Goal: Task Accomplishment & Management: Use online tool/utility

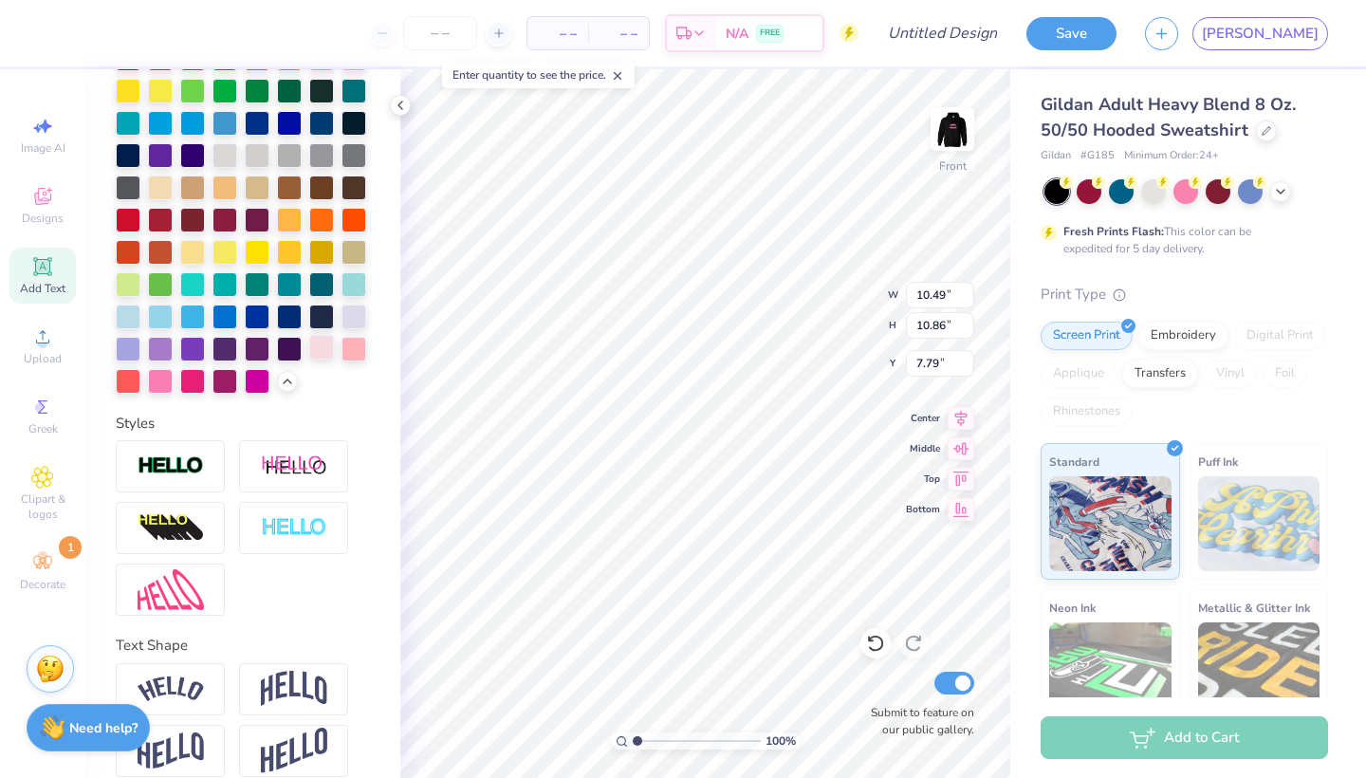
click at [327, 356] on div at bounding box center [321, 347] width 25 height 25
click at [164, 384] on div at bounding box center [160, 379] width 25 height 25
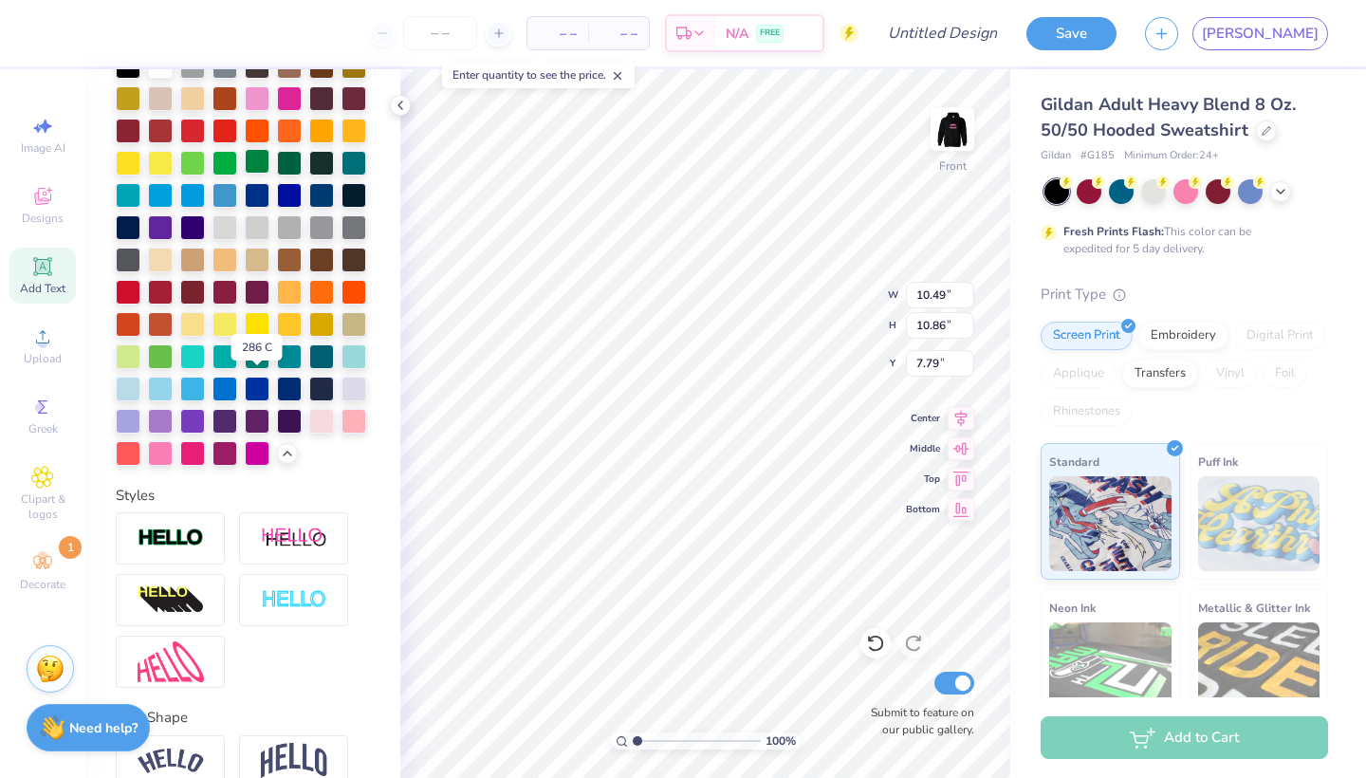
scroll to position [456, 0]
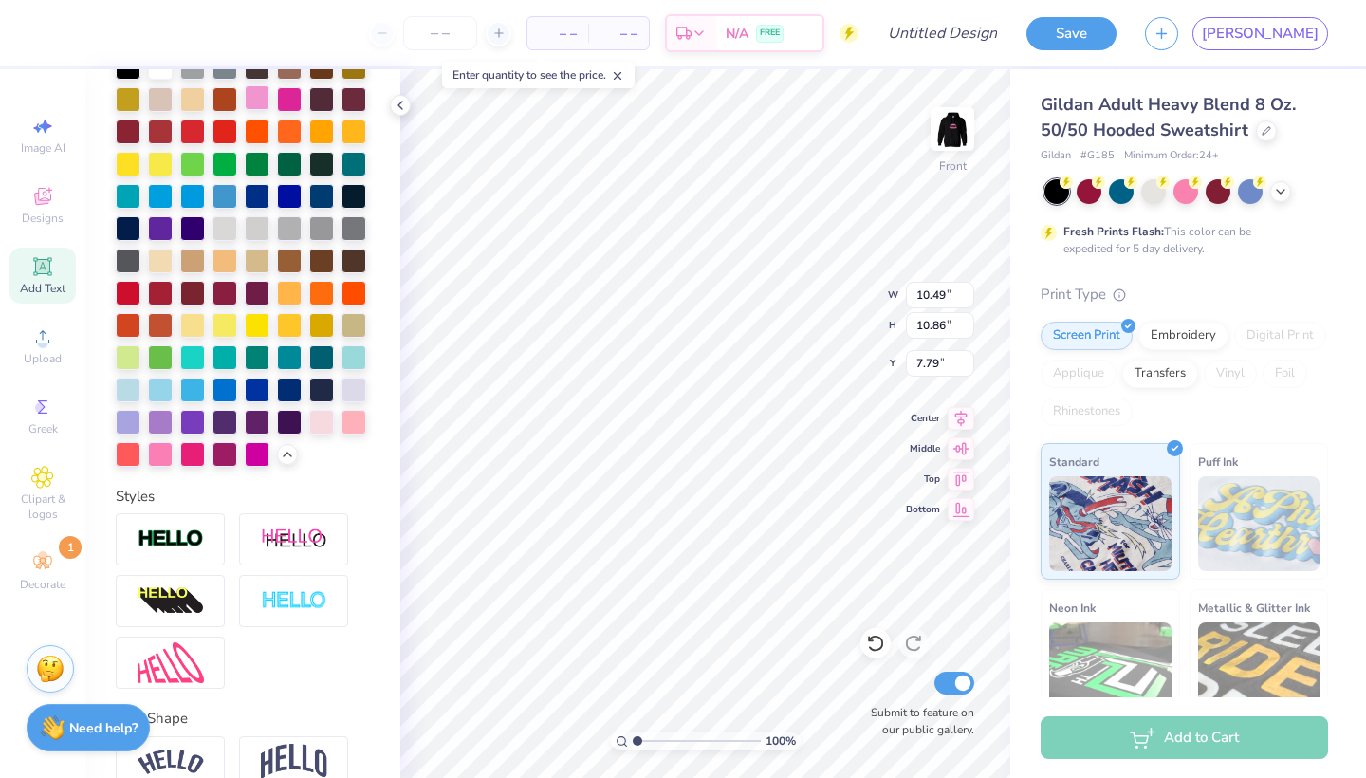
click at [255, 98] on div at bounding box center [257, 97] width 25 height 25
click at [968, 120] on img at bounding box center [952, 129] width 76 height 76
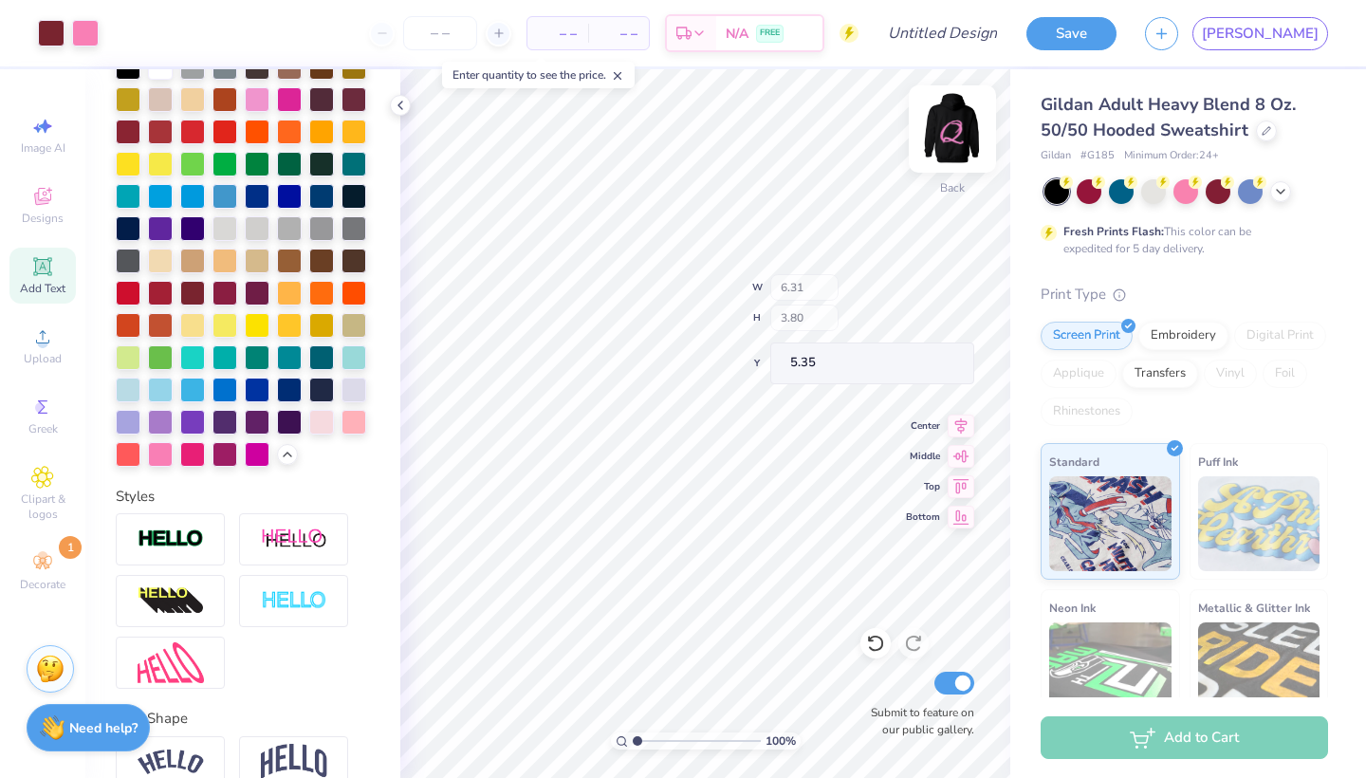
type input "5.35"
click at [950, 136] on img at bounding box center [952, 129] width 76 height 76
click at [952, 128] on div at bounding box center [952, 128] width 87 height 87
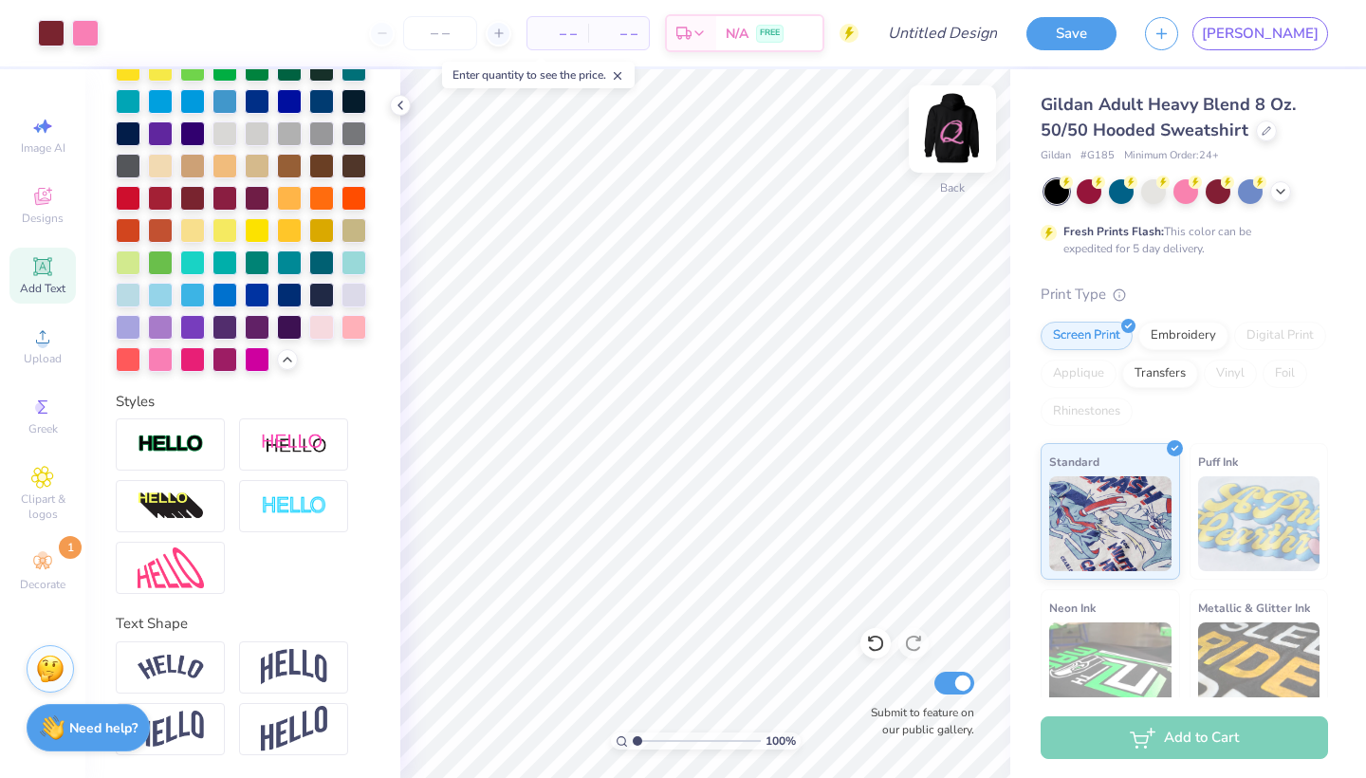
click at [960, 138] on img at bounding box center [952, 129] width 76 height 76
click at [948, 135] on img at bounding box center [952, 129] width 76 height 76
type input "6.01"
click at [59, 226] on div "Designs" at bounding box center [42, 205] width 66 height 56
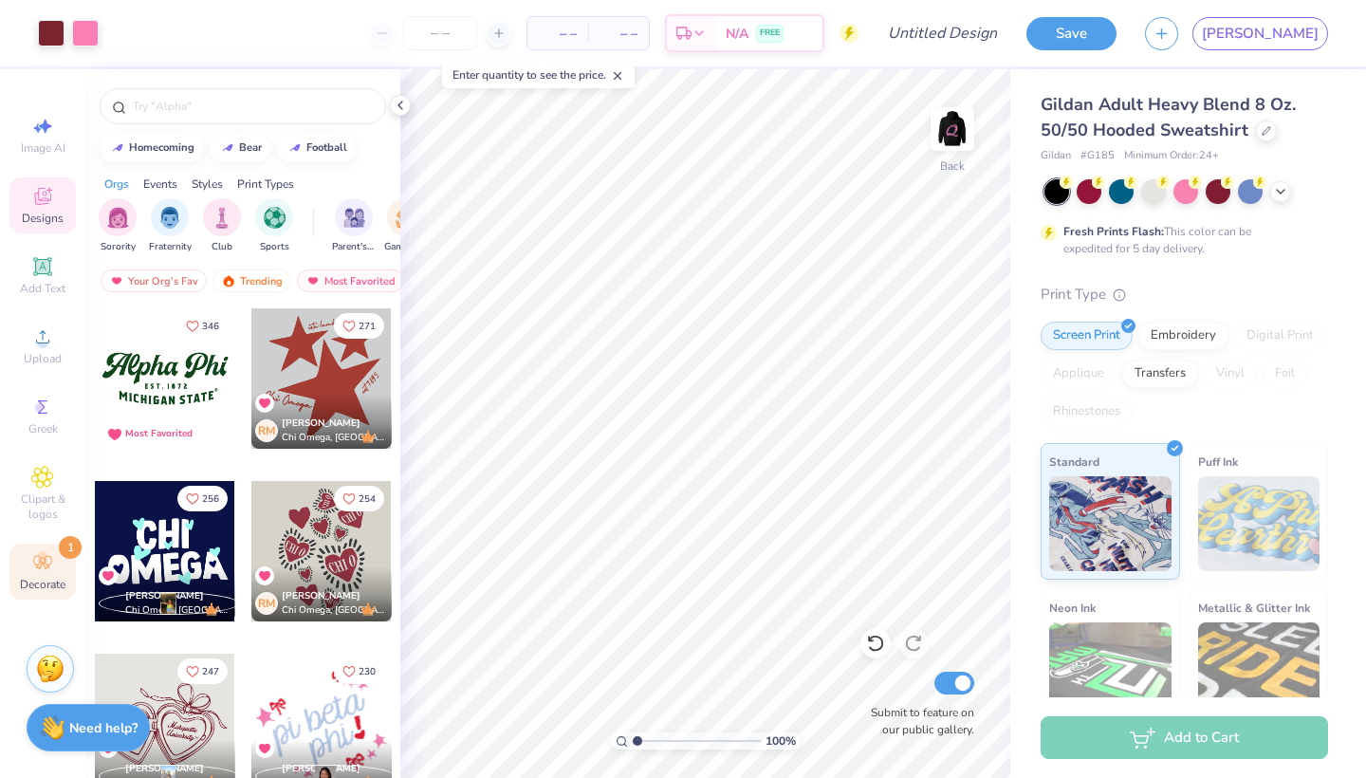
click at [48, 559] on icon at bounding box center [42, 562] width 23 height 23
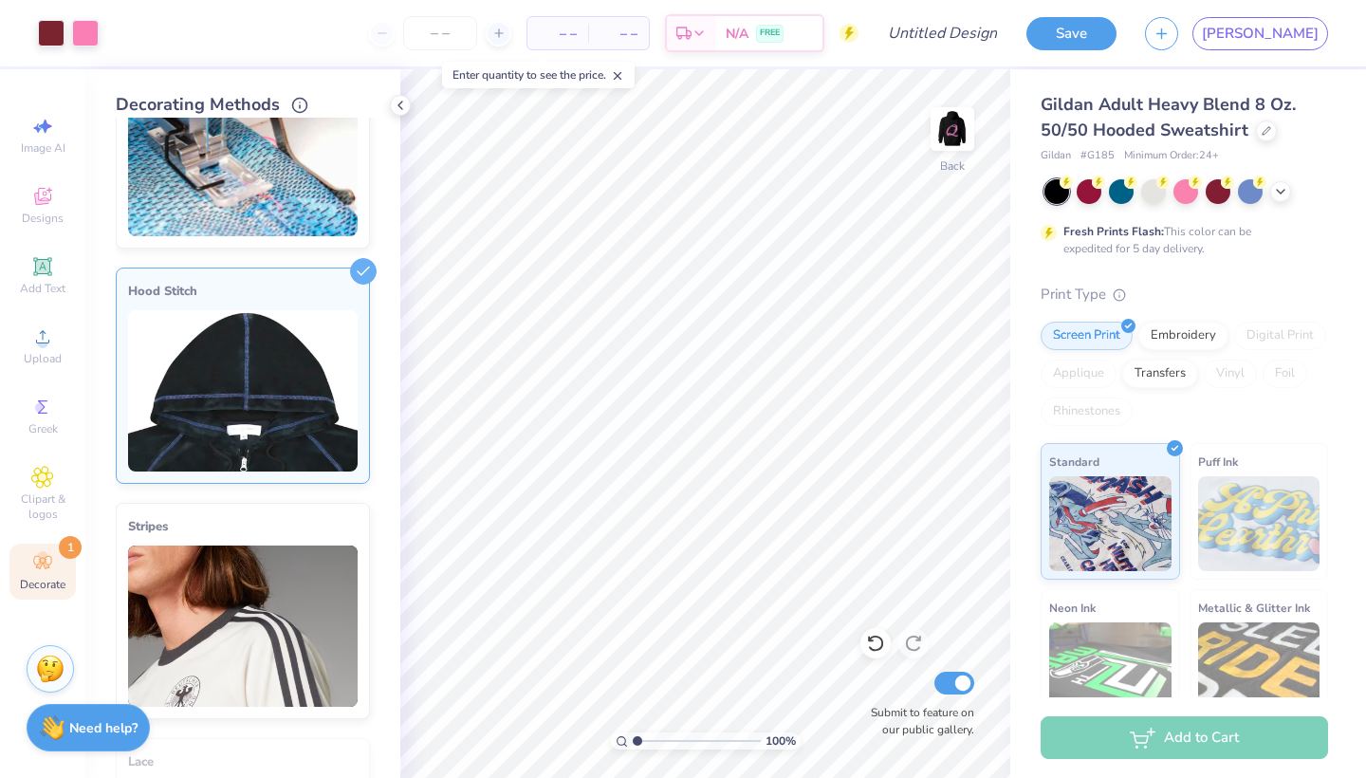
scroll to position [127, 0]
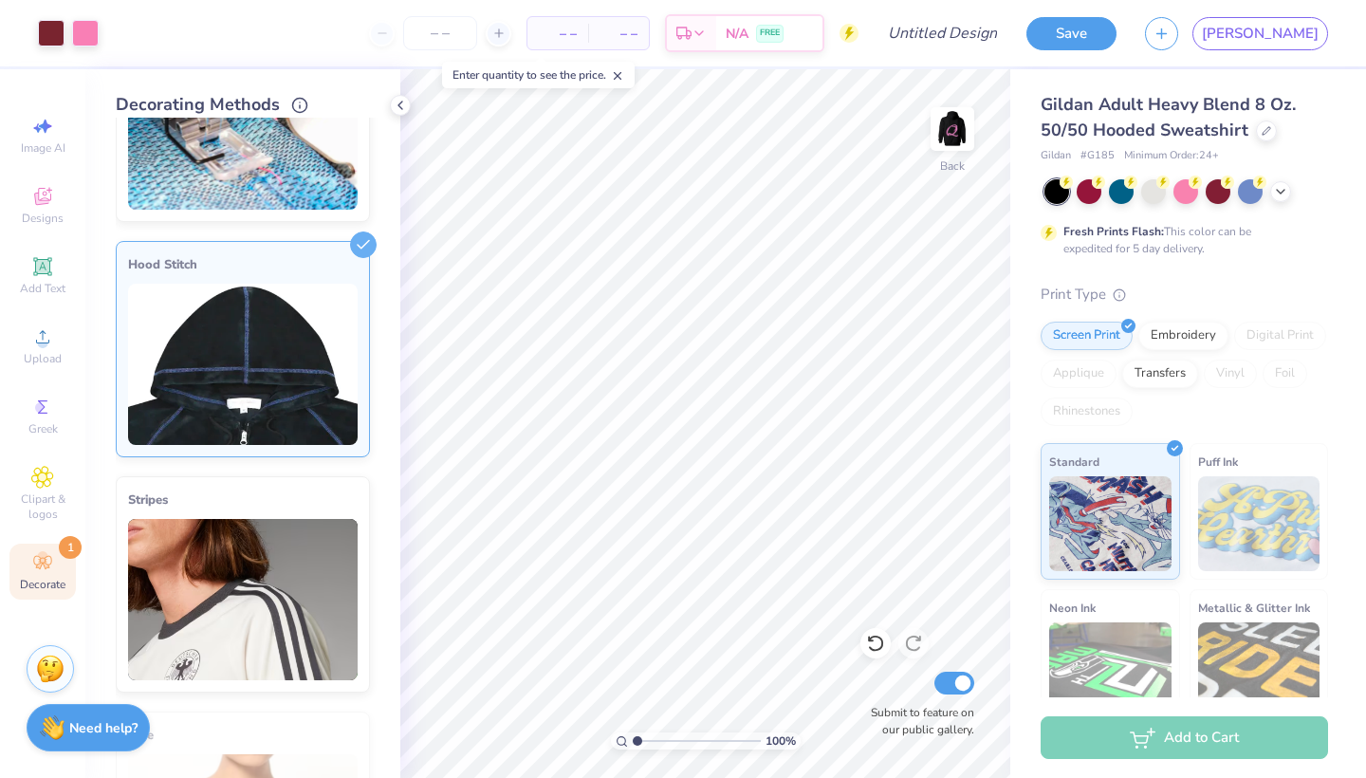
click at [304, 352] on img at bounding box center [243, 364] width 230 height 161
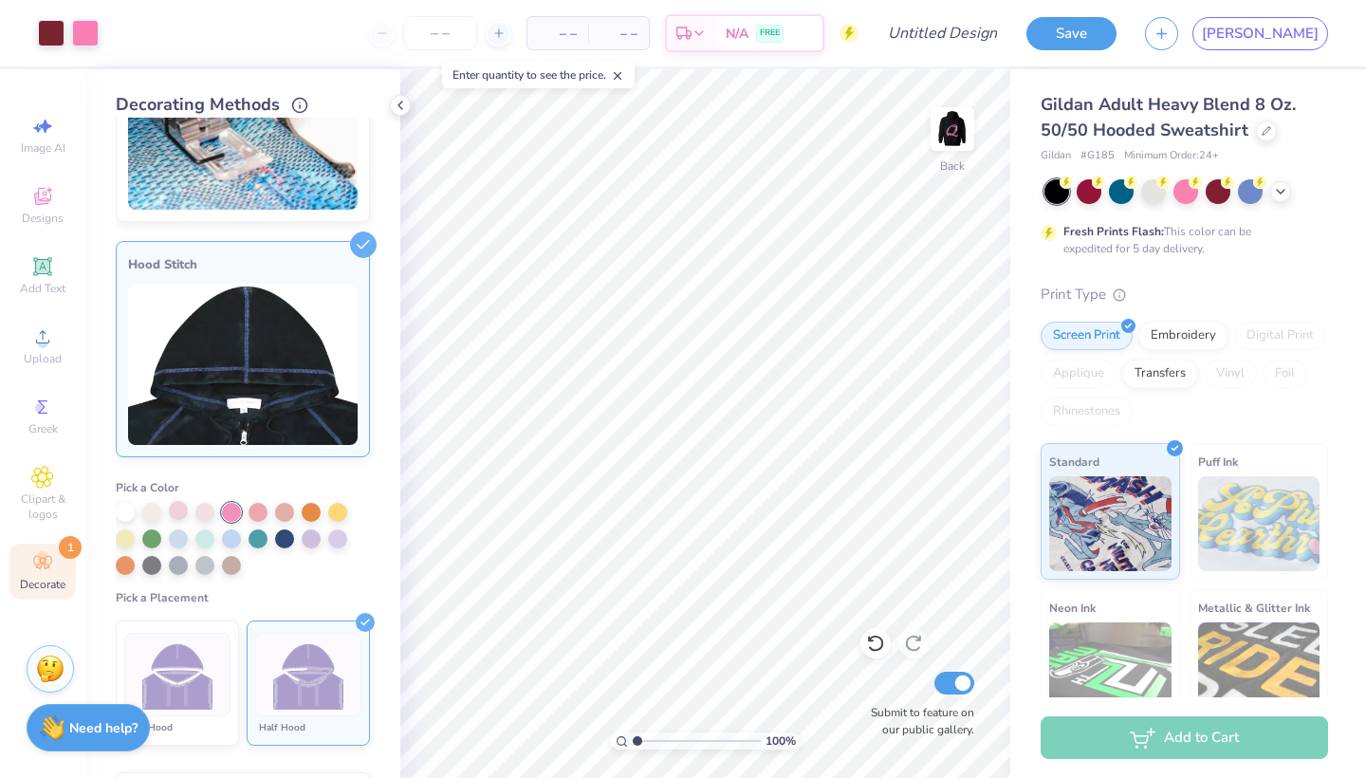
click at [182, 513] on div at bounding box center [178, 510] width 19 height 19
click at [229, 512] on div at bounding box center [231, 510] width 19 height 19
click at [958, 127] on img at bounding box center [952, 129] width 76 height 76
click at [953, 139] on img at bounding box center [952, 129] width 38 height 38
click at [956, 136] on img at bounding box center [952, 129] width 76 height 76
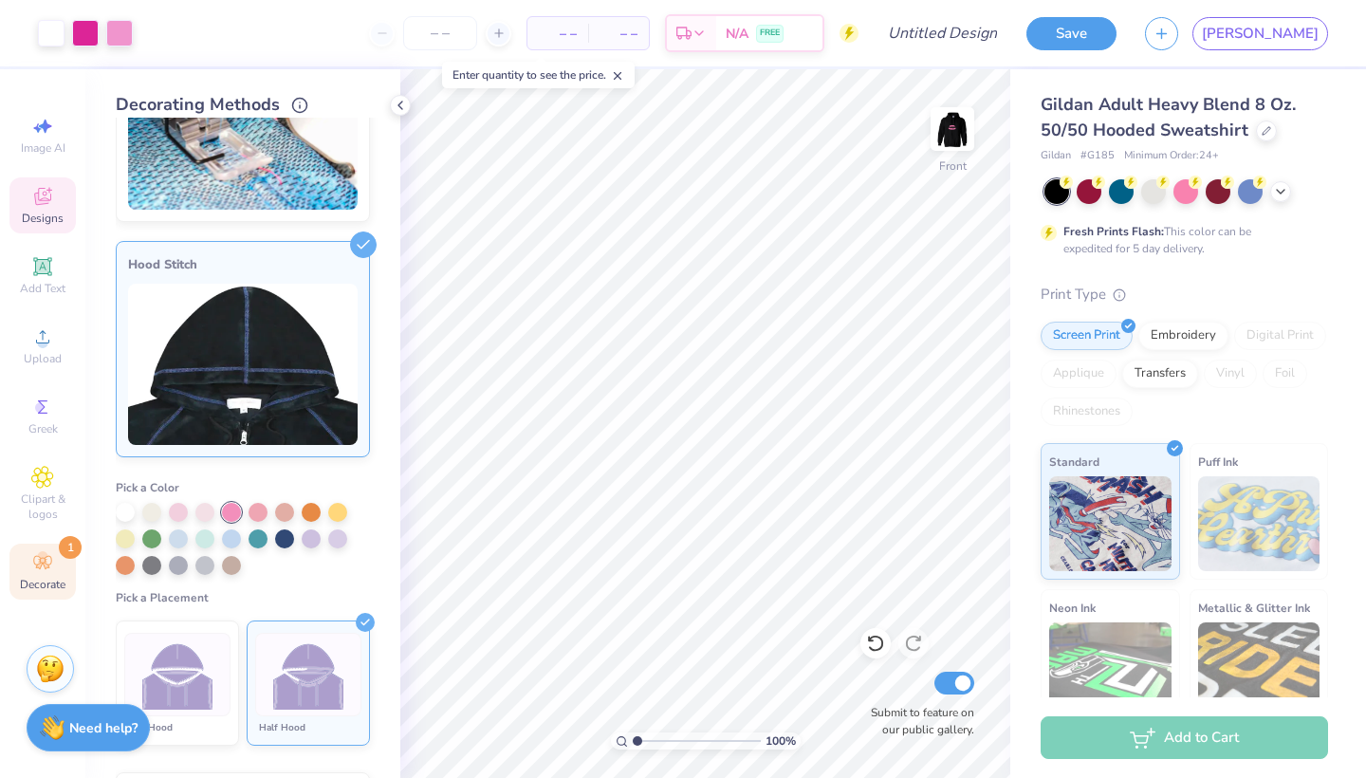
click at [48, 195] on icon at bounding box center [42, 196] width 23 height 23
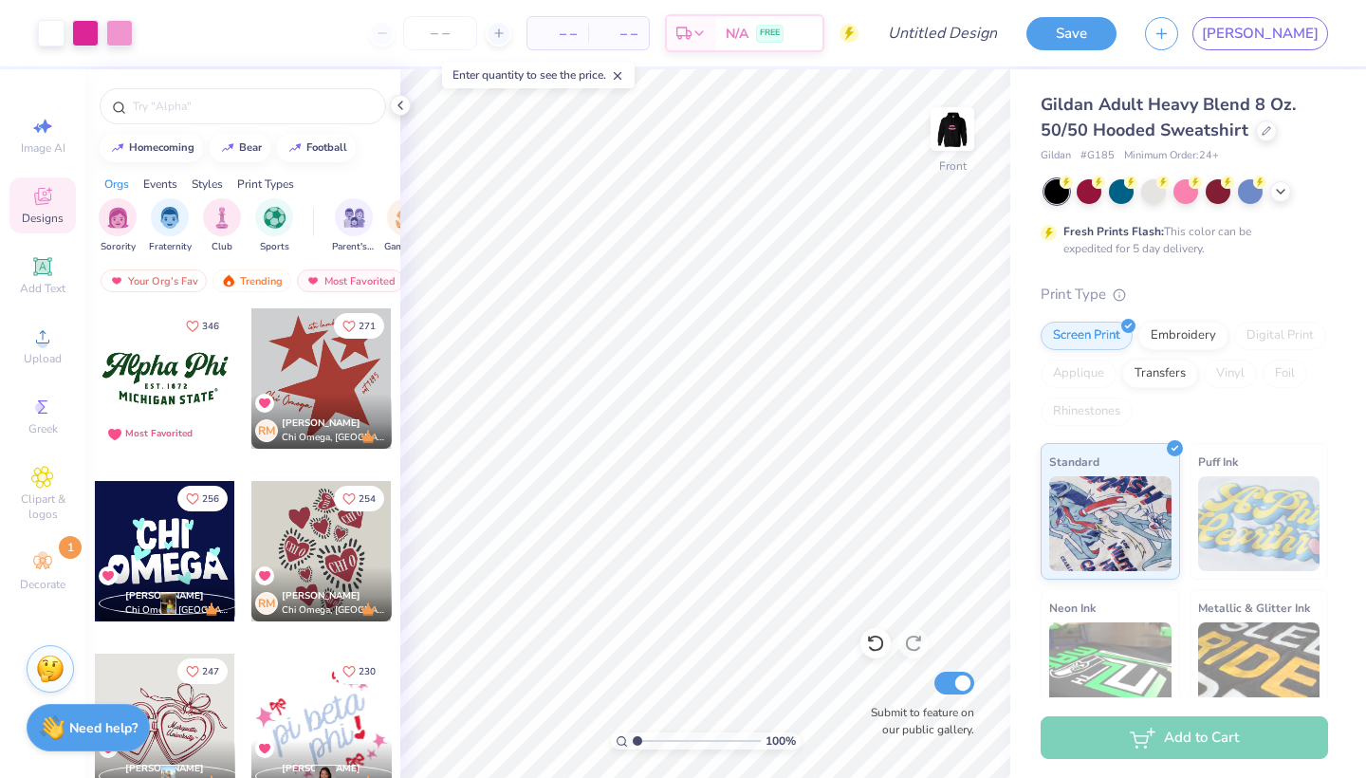
click at [64, 209] on div "Designs" at bounding box center [42, 205] width 66 height 56
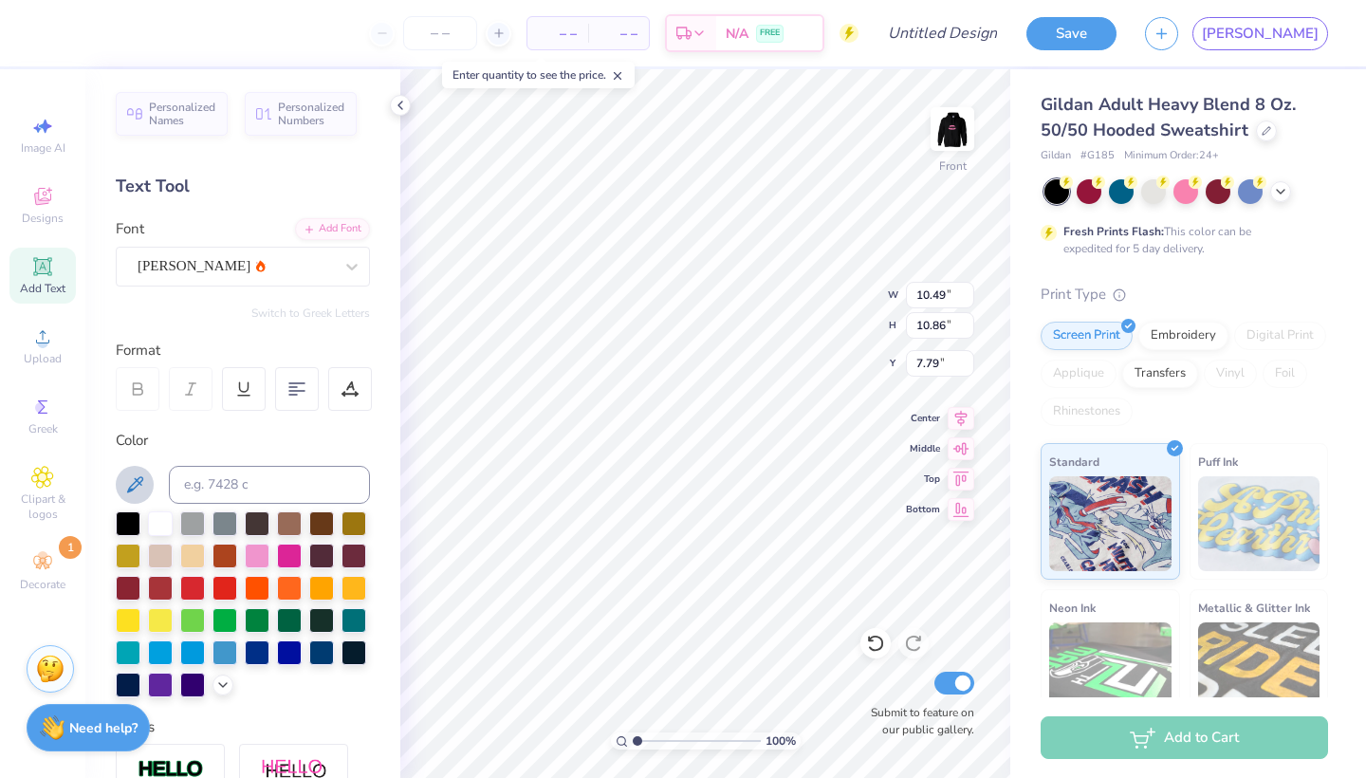
click at [129, 491] on icon at bounding box center [134, 484] width 23 height 23
click at [953, 122] on img at bounding box center [952, 129] width 76 height 76
click at [136, 487] on icon at bounding box center [134, 484] width 23 height 23
click at [147, 470] on button at bounding box center [135, 485] width 38 height 38
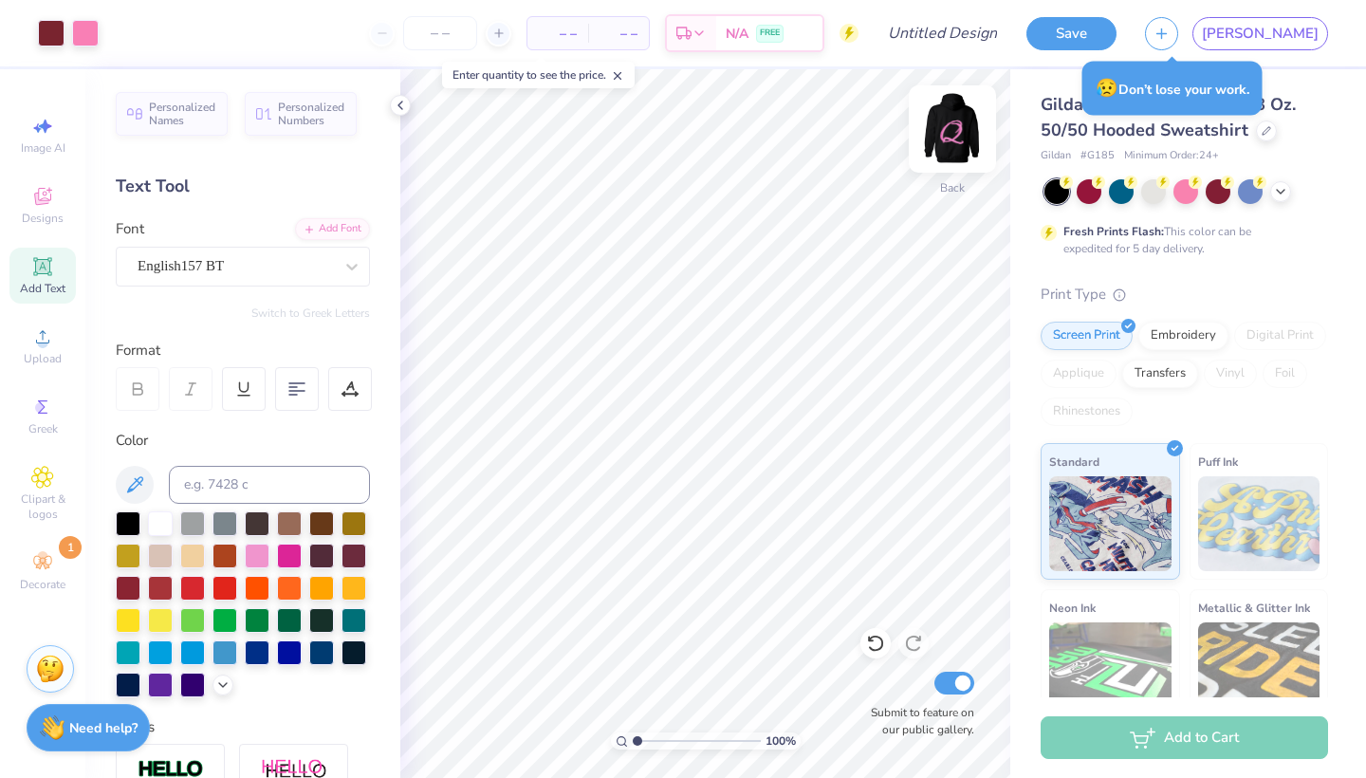
click at [971, 123] on img at bounding box center [952, 129] width 76 height 76
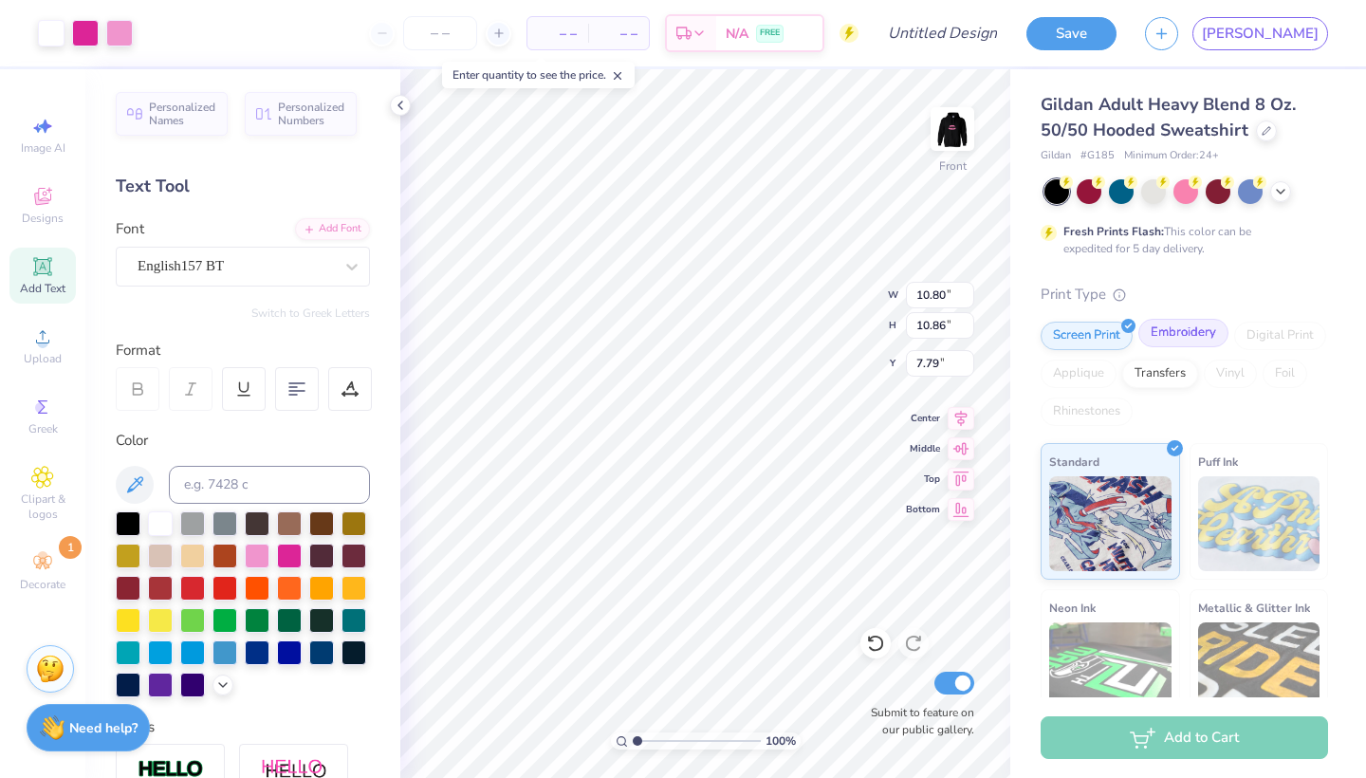
click at [1177, 337] on div "Embroidery" at bounding box center [1183, 333] width 90 height 28
